Goal: Information Seeking & Learning: Find specific fact

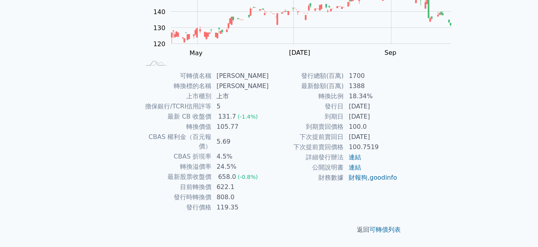
scroll to position [178, 0]
drag, startPoint x: 210, startPoint y: 43, endPoint x: 235, endPoint y: 47, distance: 25.8
click at [235, 71] on td "[PERSON_NAME]" at bounding box center [240, 76] width 57 height 10
copy td "[PERSON_NAME]"
drag, startPoint x: 312, startPoint y: 46, endPoint x: 388, endPoint y: 46, distance: 76.0
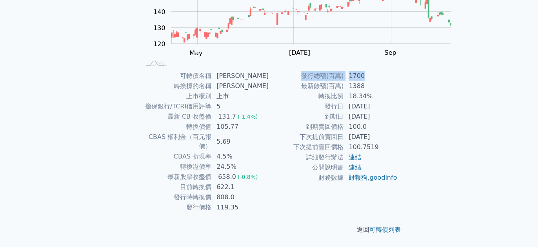
click at [388, 71] on tr "發行總額(百萬) 1700" at bounding box center [333, 76] width 129 height 10
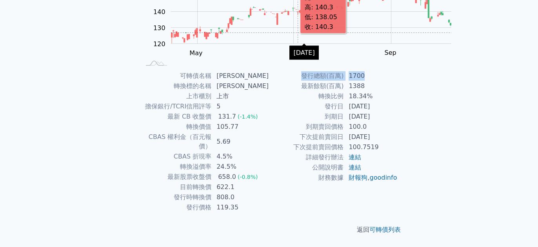
copy tr "發行總額(百萬) 1700"
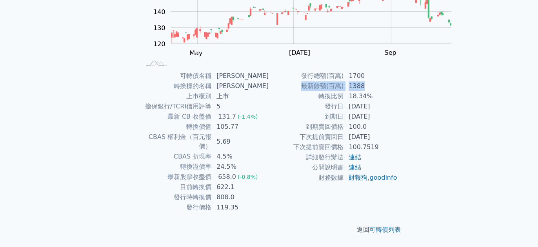
drag, startPoint x: 311, startPoint y: 59, endPoint x: 388, endPoint y: 59, distance: 77.6
click at [388, 81] on tr "最新餘額(百萬) 1388" at bounding box center [333, 86] width 129 height 10
copy tr "最新餘額(百萬) 1388"
